Goal: Task Accomplishment & Management: Manage account settings

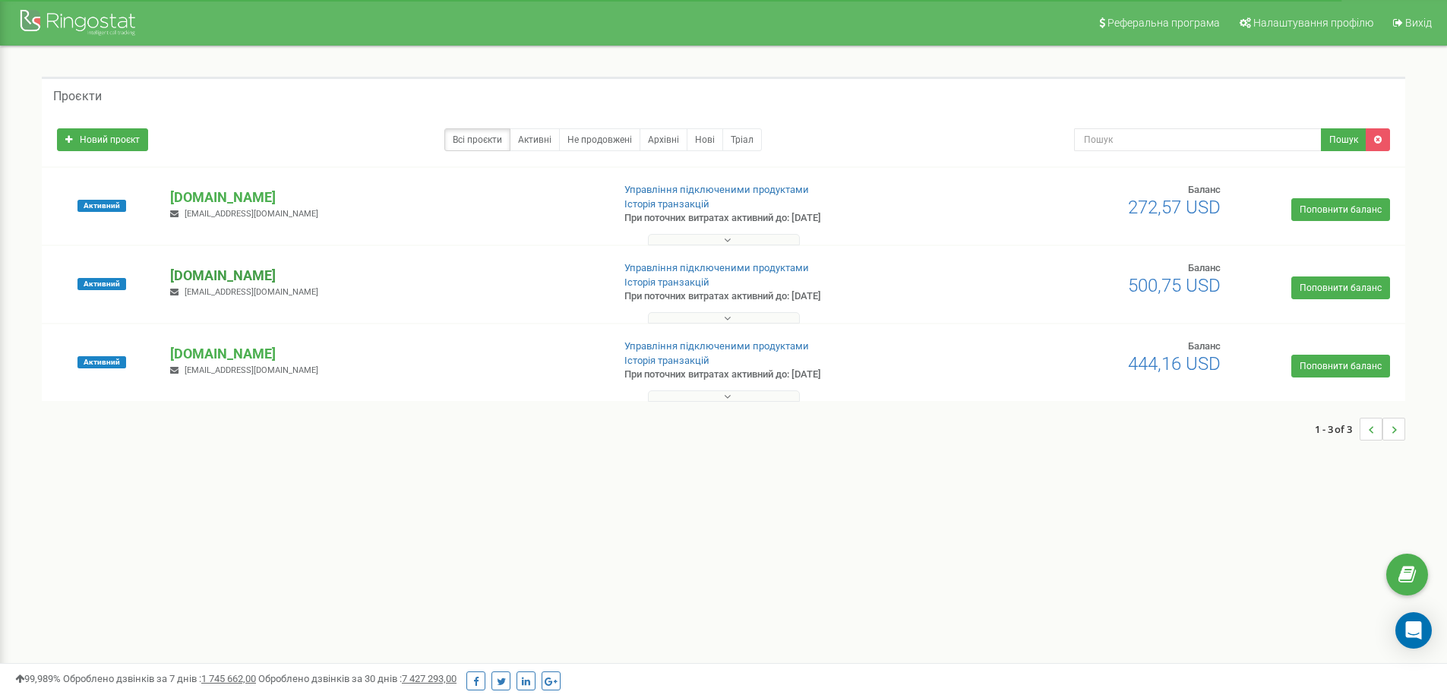
click at [221, 281] on p "[DOMAIN_NAME]" at bounding box center [384, 276] width 429 height 20
drag, startPoint x: 0, startPoint y: 0, endPoint x: 212, endPoint y: 236, distance: 317.4
click at [223, 272] on p "[DOMAIN_NAME]" at bounding box center [384, 276] width 429 height 20
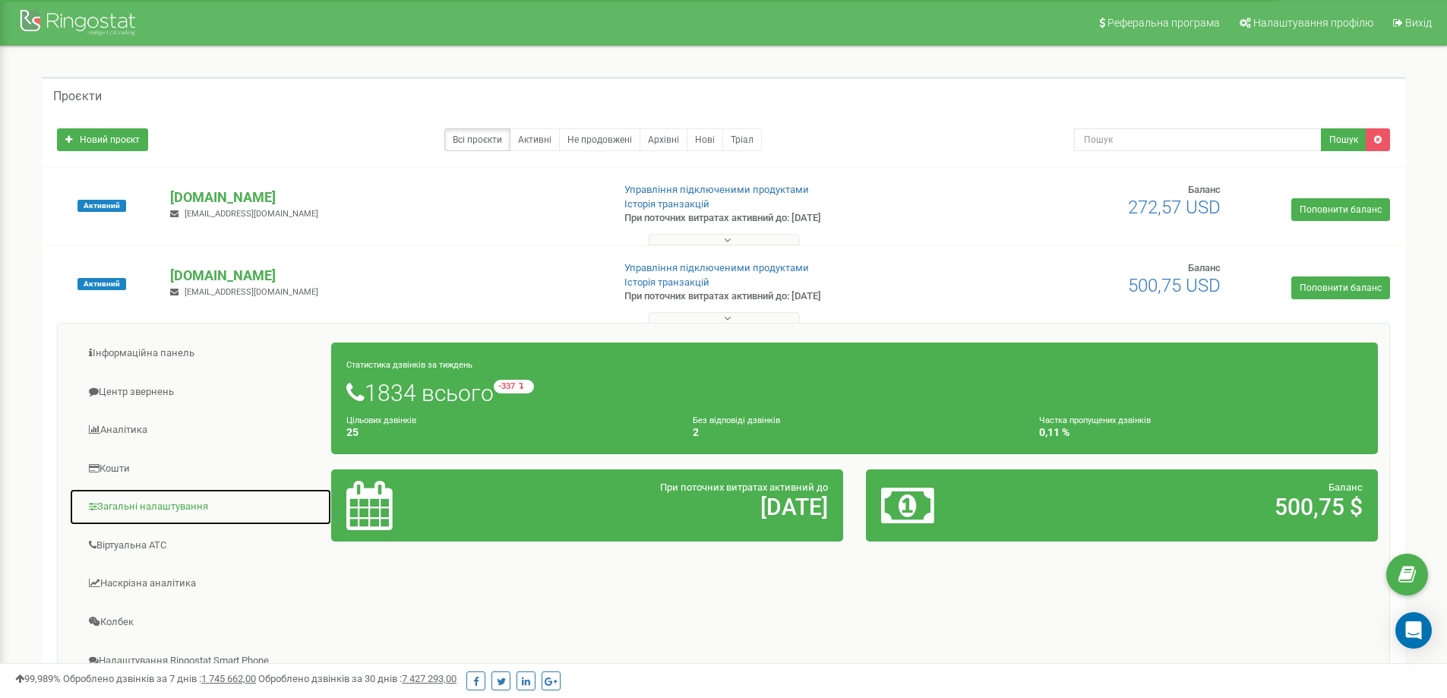
click at [172, 501] on link "Загальні налаштування" at bounding box center [200, 507] width 263 height 37
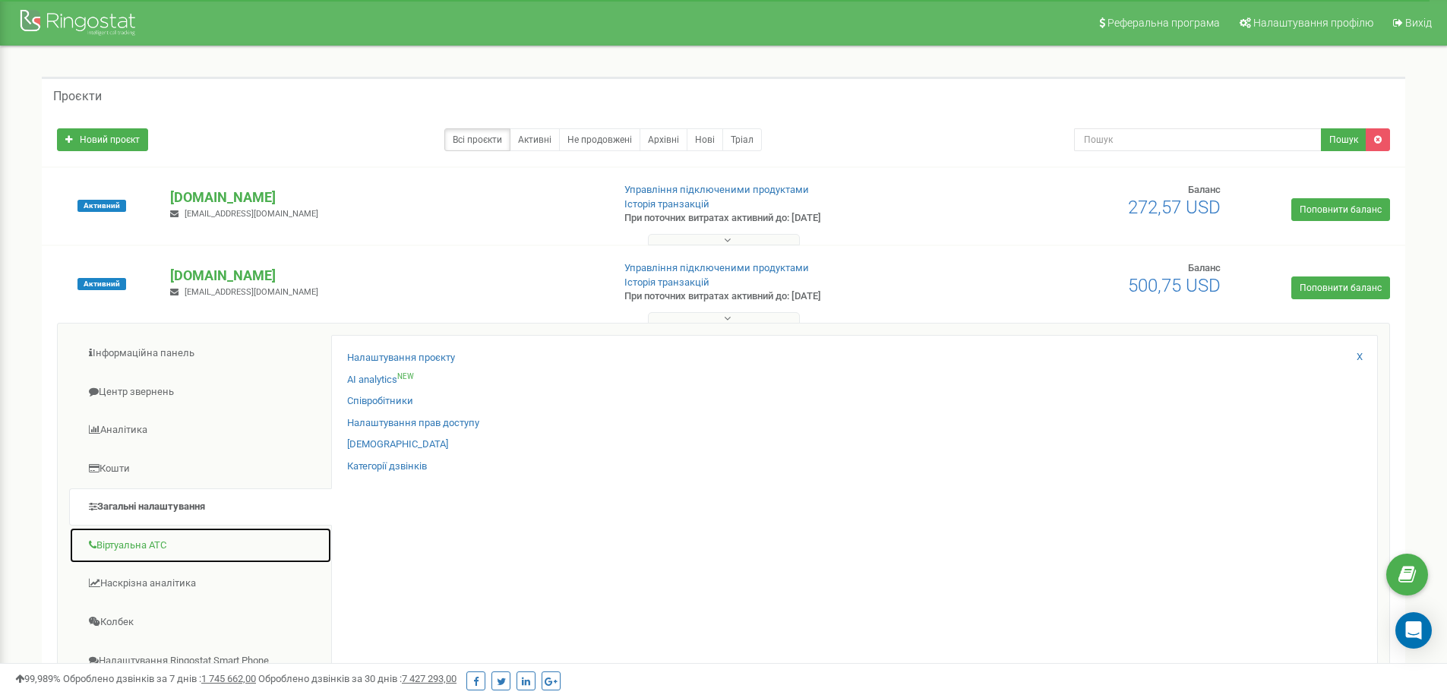
click at [128, 546] on link "Віртуальна АТС" at bounding box center [200, 545] width 263 height 37
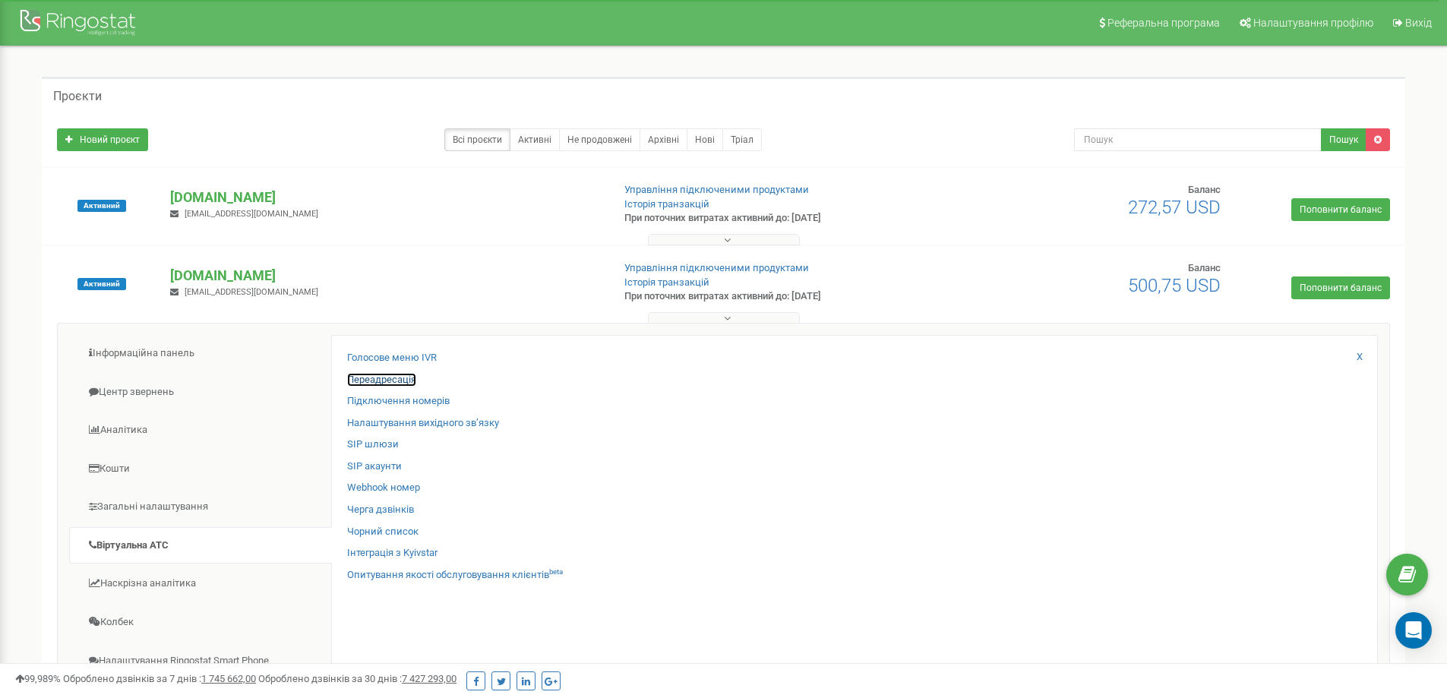
click at [375, 383] on link "Переадресація" at bounding box center [381, 380] width 69 height 14
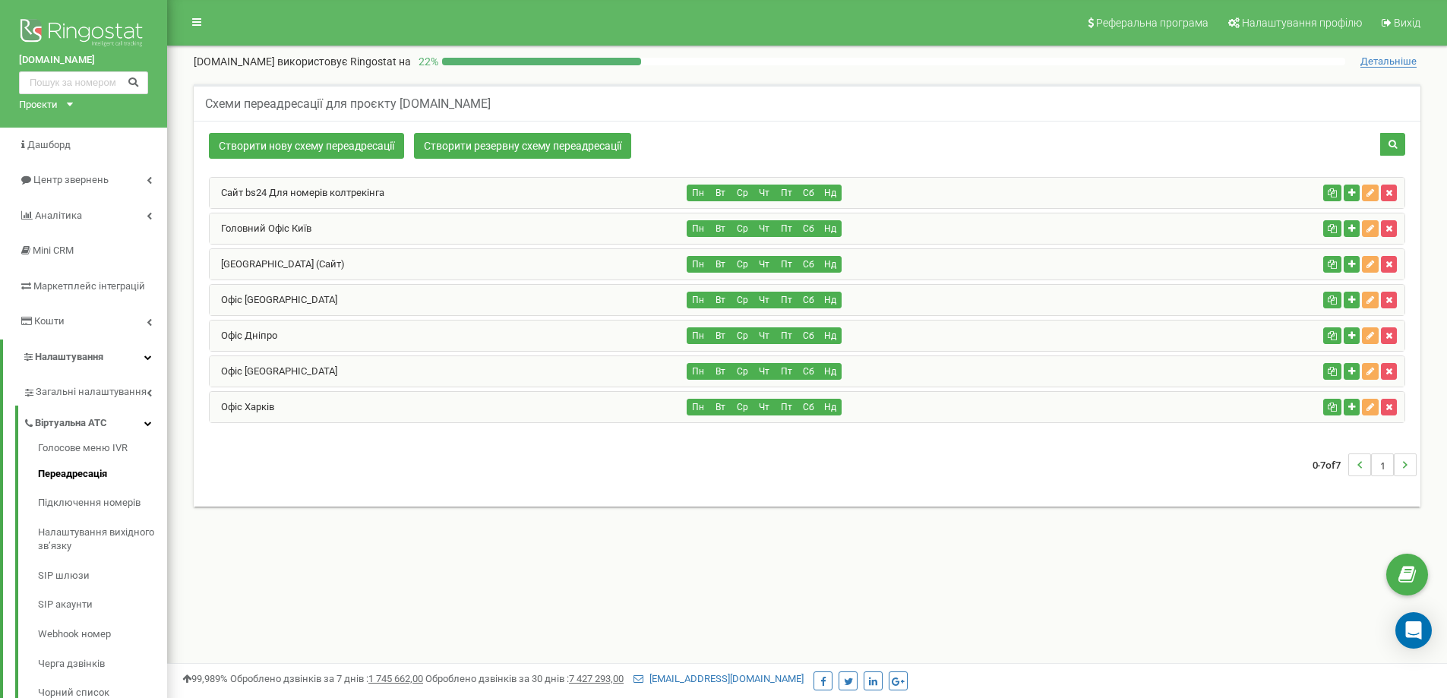
click at [338, 232] on div "Головний Офіс Київ" at bounding box center [449, 228] width 478 height 30
